Goal: Register for event/course

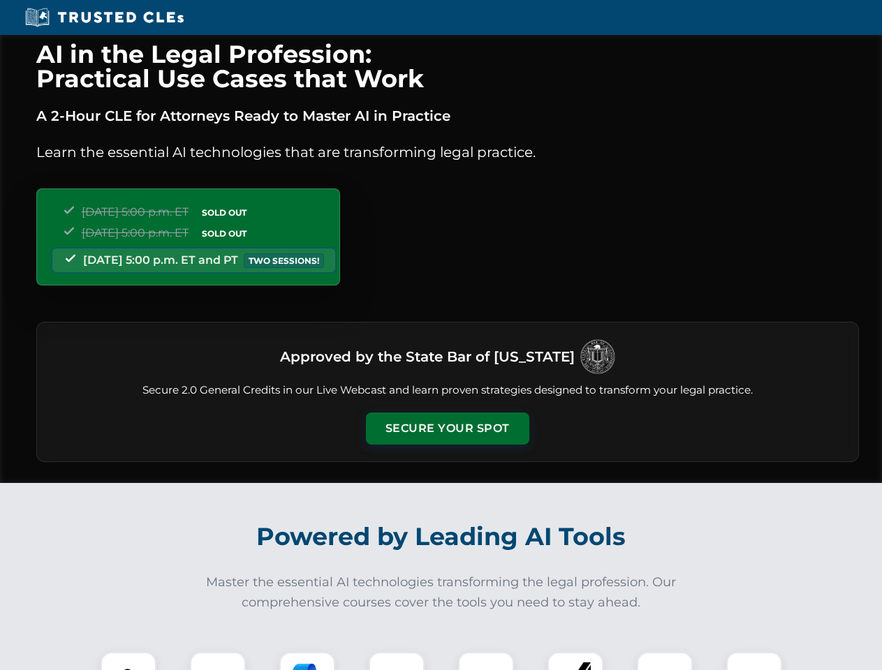
click at [447, 429] on button "Secure Your Spot" at bounding box center [447, 429] width 163 height 32
click at [128, 661] on img at bounding box center [128, 680] width 41 height 41
click at [218, 661] on div at bounding box center [218, 680] width 56 height 56
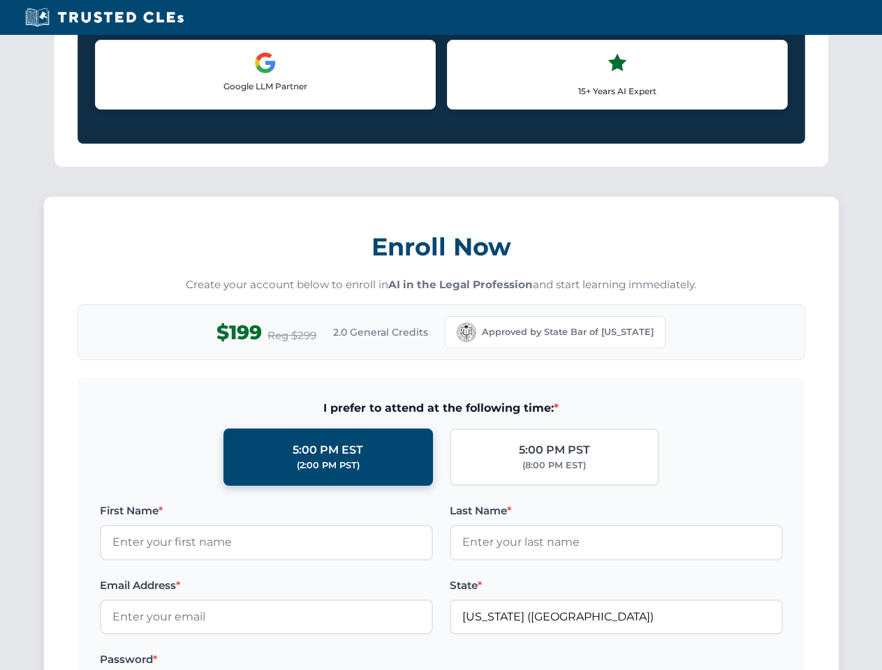
click at [397, 661] on label "Password *" at bounding box center [266, 660] width 333 height 17
